Goal: Task Accomplishment & Management: Use online tool/utility

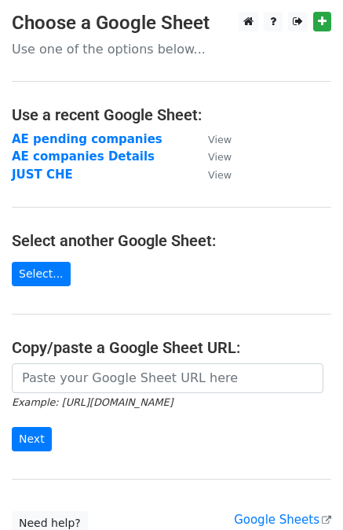
click at [80, 139] on strong "AE pending companies" at bounding box center [87, 139] width 151 height 14
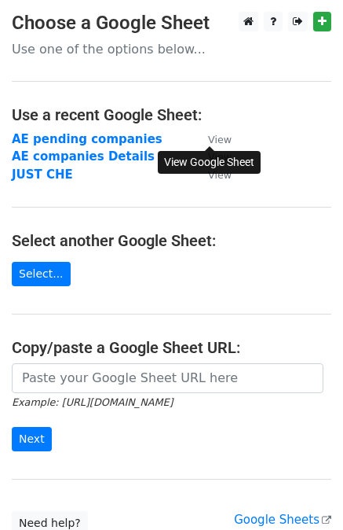
click at [211, 142] on small "View" at bounding box center [220, 140] width 24 height 12
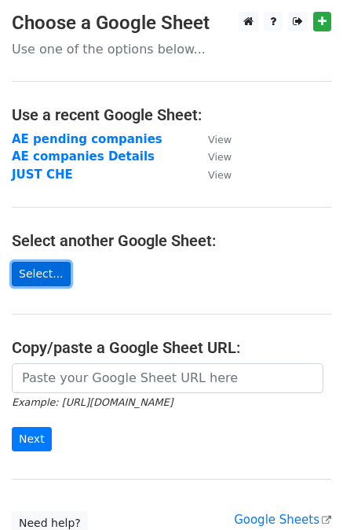
click at [21, 266] on link "Select..." at bounding box center [41, 274] width 59 height 24
click at [31, 264] on link "Select..." at bounding box center [41, 274] width 59 height 24
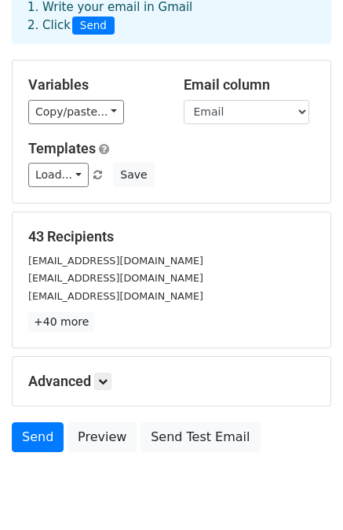
scroll to position [141, 0]
